Goal: Navigation & Orientation: Find specific page/section

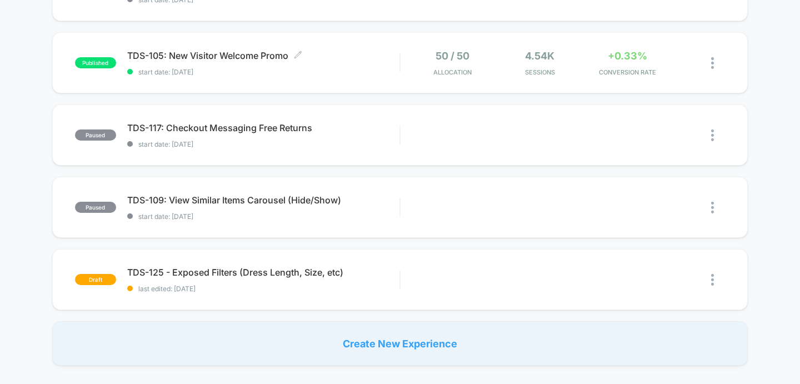
scroll to position [668, 0]
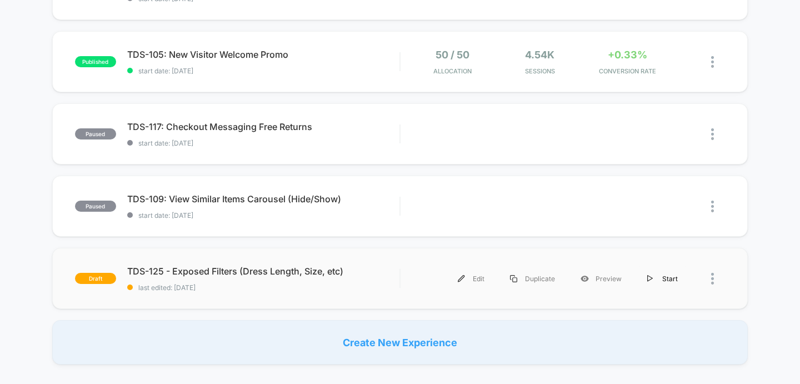
click at [661, 277] on div "Start" at bounding box center [662, 278] width 56 height 25
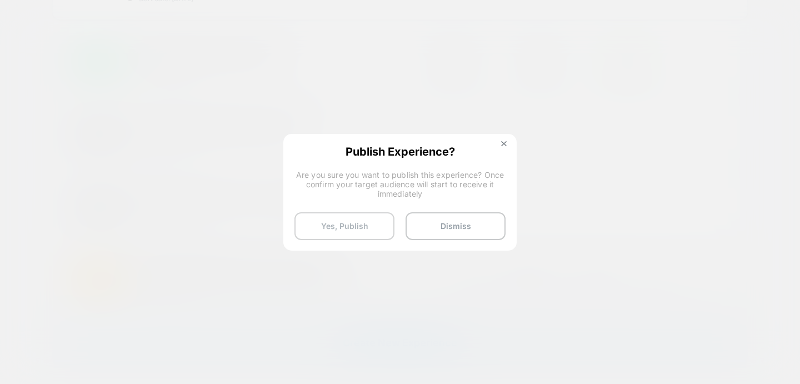
click at [347, 227] on button "Yes, Publish" at bounding box center [344, 226] width 100 height 28
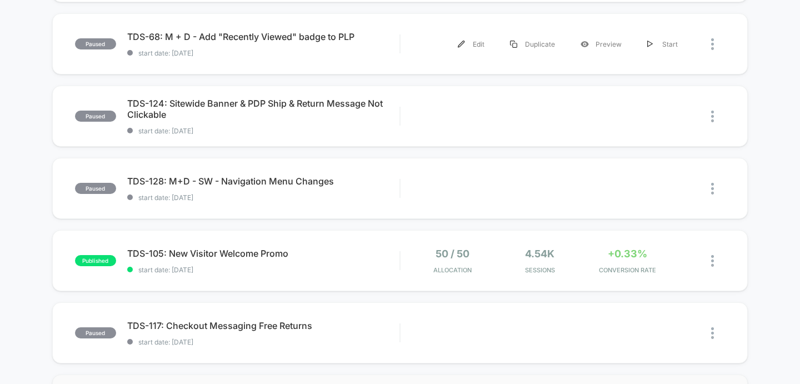
scroll to position [469, 0]
click at [247, 252] on span "TDS-105: New Visitor Welcome Promo Click to edit experience details" at bounding box center [263, 252] width 273 height 11
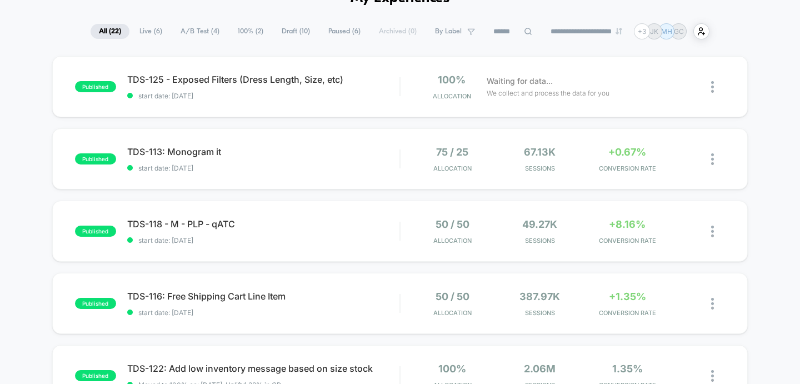
scroll to position [83, 0]
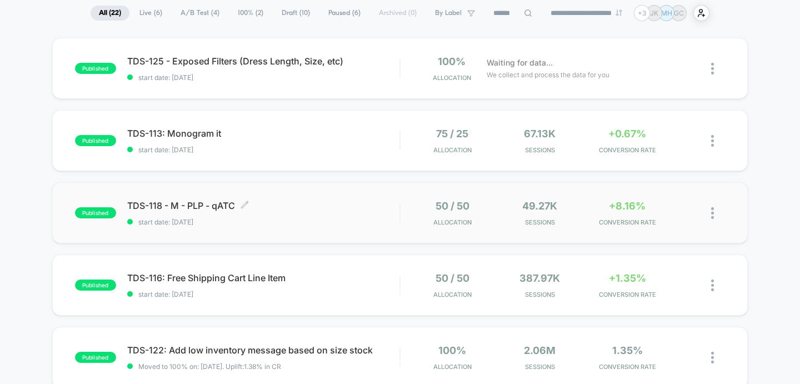
click at [195, 209] on span "TDS-118 - M - PLP - qATC Click to edit experience details" at bounding box center [263, 205] width 273 height 11
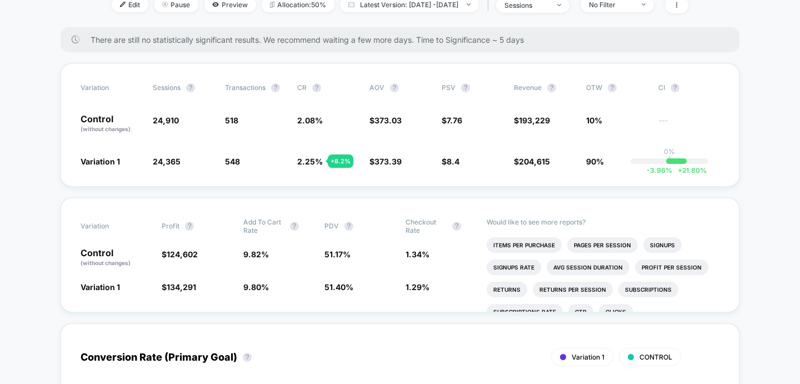
scroll to position [160, 0]
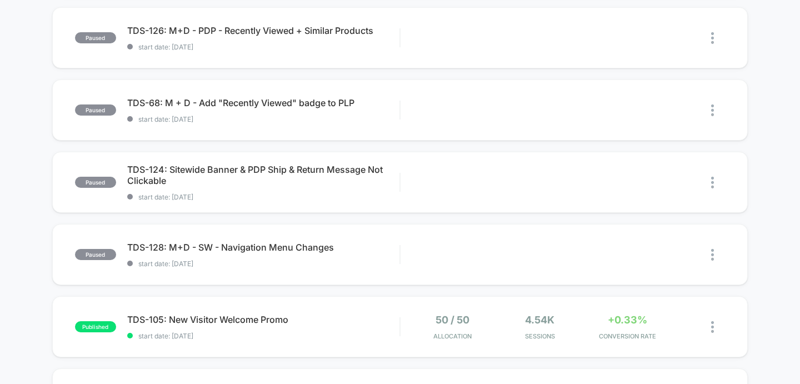
scroll to position [526, 0]
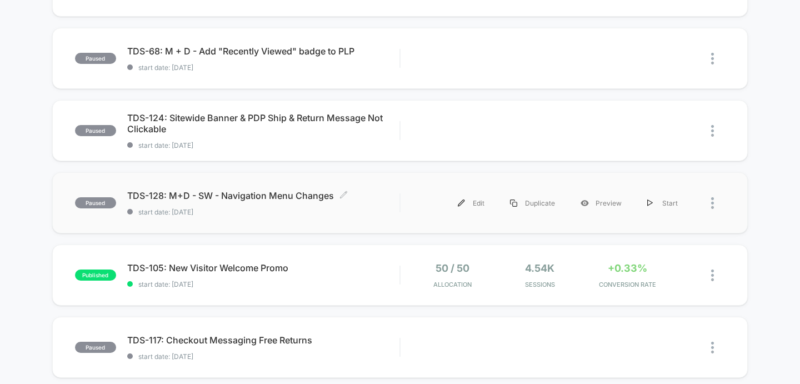
click at [232, 199] on span "TDS-128: M+D - SW - Navigation Menu Changes Click to edit experience details" at bounding box center [263, 195] width 273 height 11
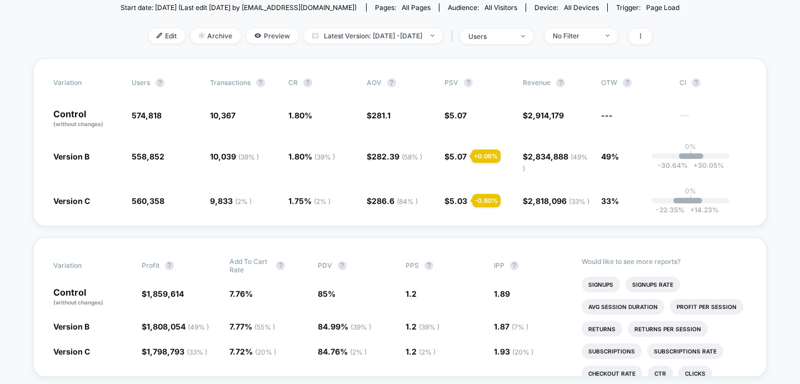
scroll to position [128, 0]
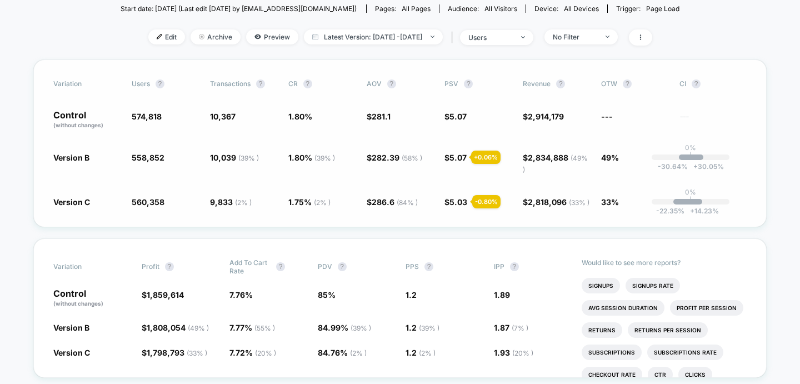
click at [337, 165] on span "1.80 % ( 39 % ) - 0.40 %" at bounding box center [321, 163] width 67 height 22
click at [314, 149] on div "Variation users ? Transactions ? CR ? AOV ? PSV ? Revenue ? OTW ? CI ? Control …" at bounding box center [399, 143] width 733 height 168
click at [314, 155] on span "( 39 % )" at bounding box center [324, 158] width 21 height 8
click at [319, 203] on span "( 2 % )" at bounding box center [322, 202] width 17 height 8
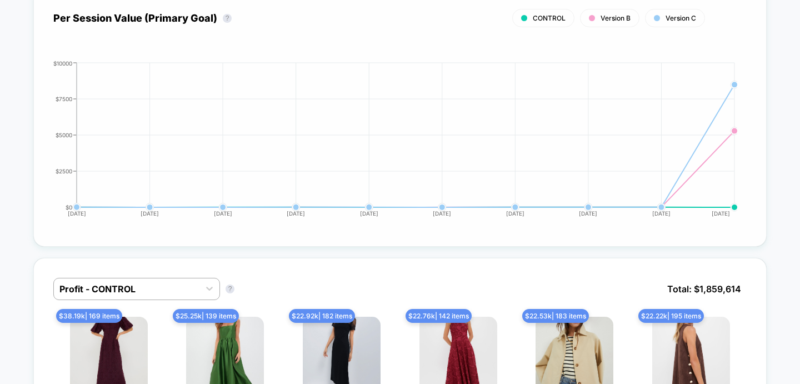
scroll to position [0, 0]
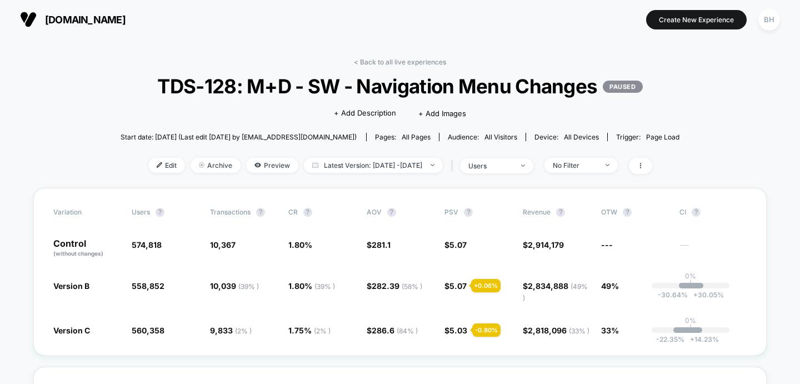
click at [63, 22] on span "[DOMAIN_NAME]" at bounding box center [85, 20] width 81 height 12
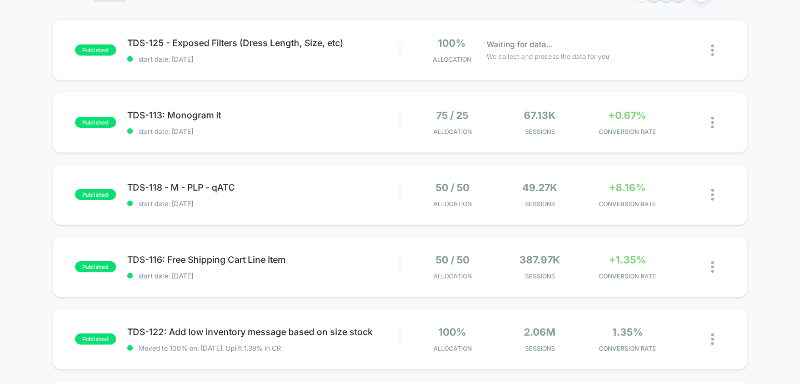
scroll to position [97, 0]
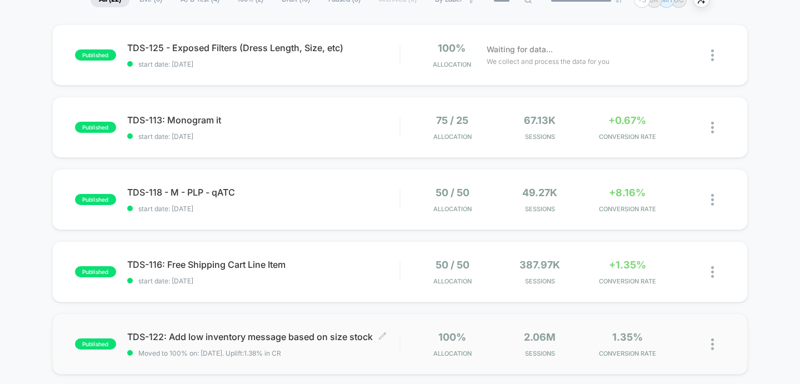
click at [305, 334] on span "TDS-122: Add low inventory message based on size stock Click to edit experience…" at bounding box center [263, 336] width 273 height 11
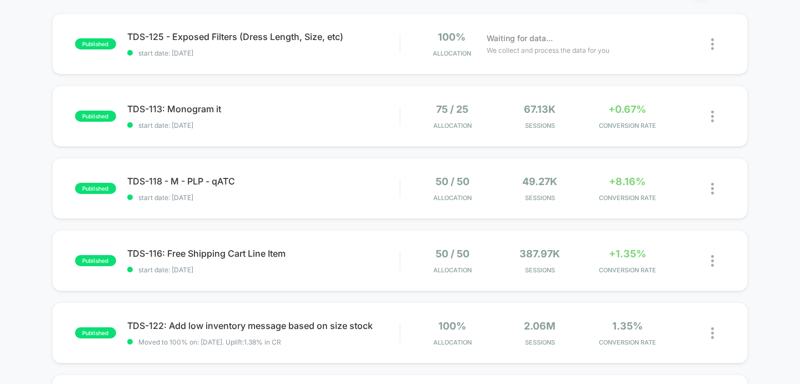
scroll to position [109, 0]
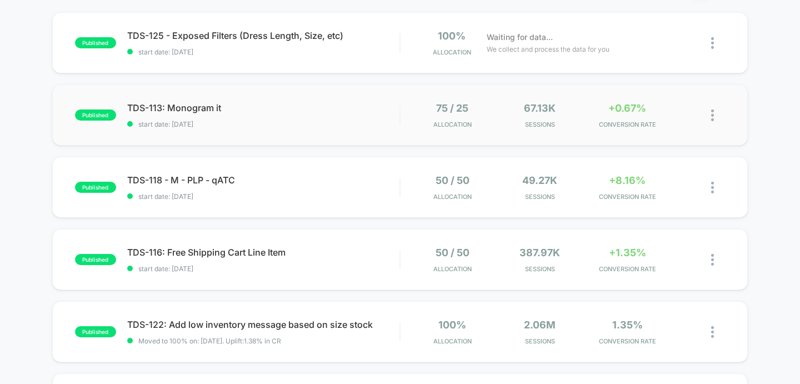
click at [313, 119] on div "TDS-113: Monogram it start date: [DATE]" at bounding box center [263, 115] width 273 height 26
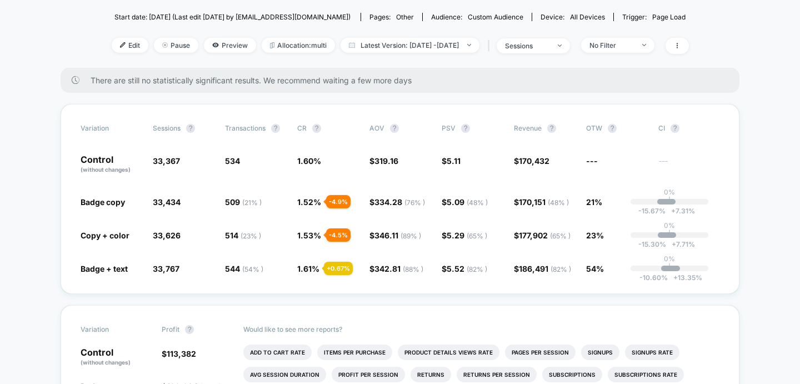
scroll to position [121, 0]
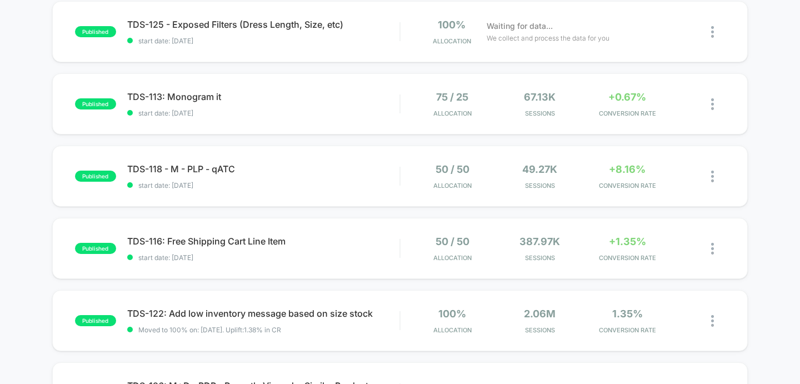
scroll to position [122, 0]
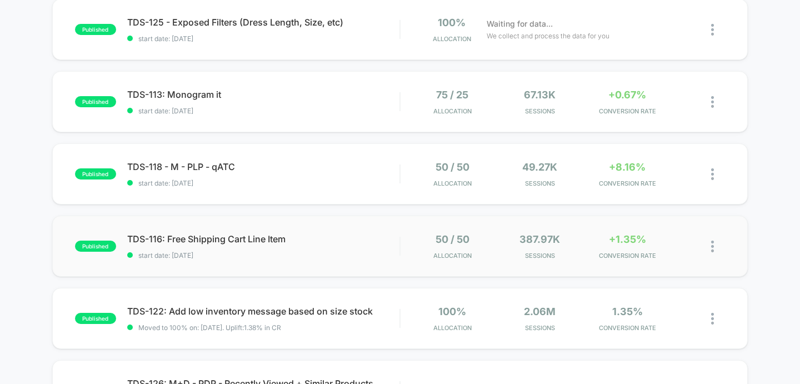
click at [190, 234] on span "TDS-116: Free Shipping Cart Line Item" at bounding box center [263, 238] width 273 height 11
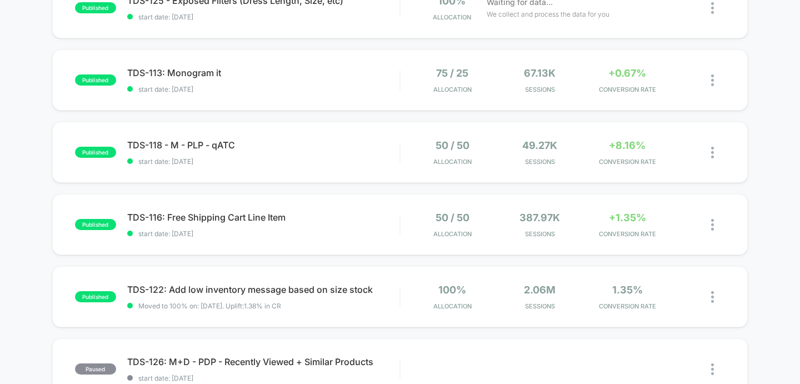
scroll to position [146, 0]
